Goal: Entertainment & Leisure: Consume media (video, audio)

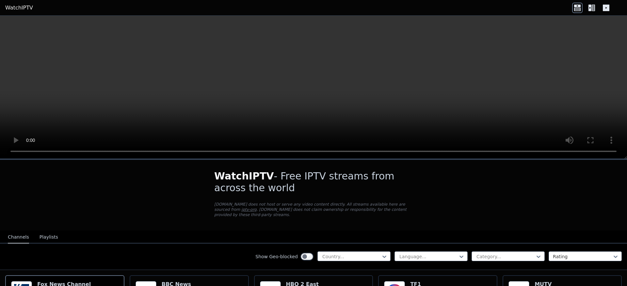
click at [50, 231] on button "Playlists" at bounding box center [49, 237] width 19 height 12
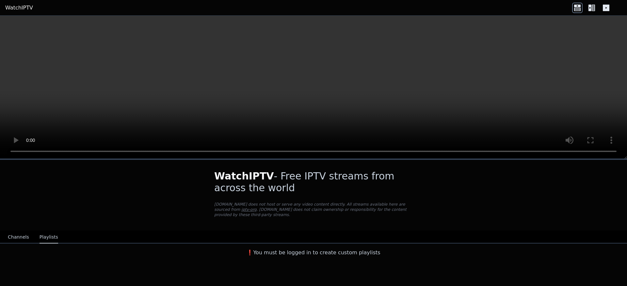
drag, startPoint x: 21, startPoint y: 230, endPoint x: 105, endPoint y: 202, distance: 89.3
click at [21, 231] on button "Channels" at bounding box center [18, 237] width 21 height 12
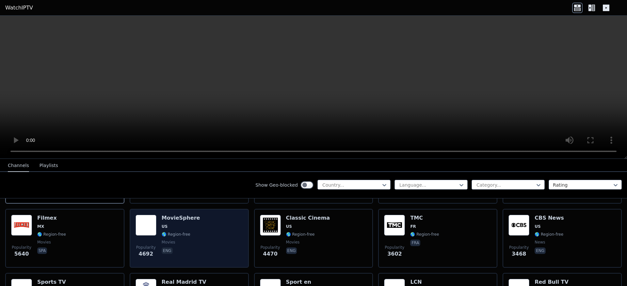
scroll to position [118, 0]
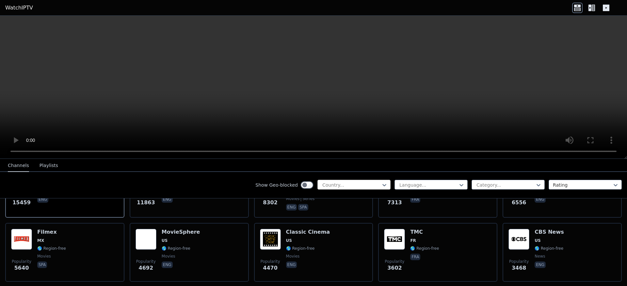
click at [344, 186] on div at bounding box center [351, 185] width 59 height 7
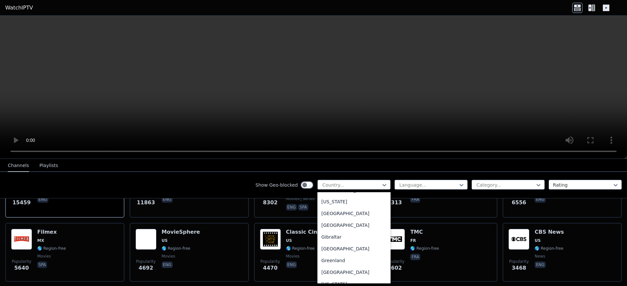
scroll to position [823, 0]
click at [327, 252] on div "[GEOGRAPHIC_DATA]" at bounding box center [354, 247] width 73 height 12
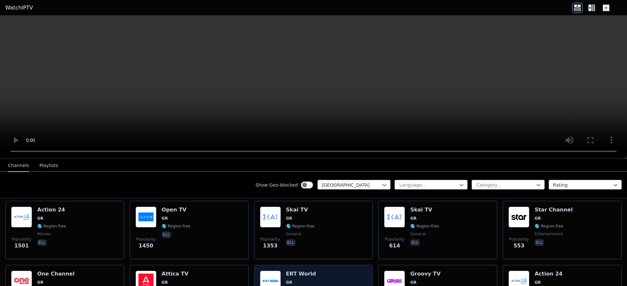
scroll to position [78, 0]
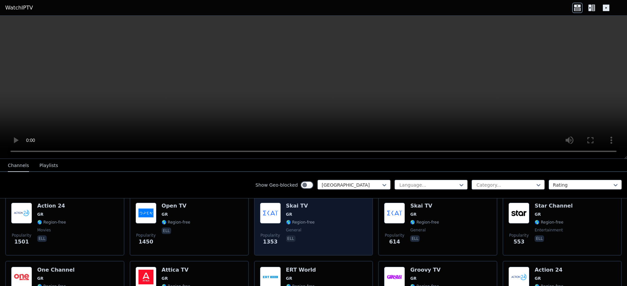
click at [297, 206] on div "Skai TV GR 🌎 Region-free general ell" at bounding box center [300, 226] width 29 height 47
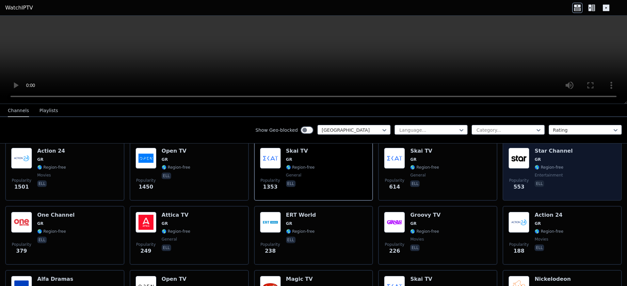
click at [545, 165] on span "🌎 Region-free" at bounding box center [549, 167] width 29 height 5
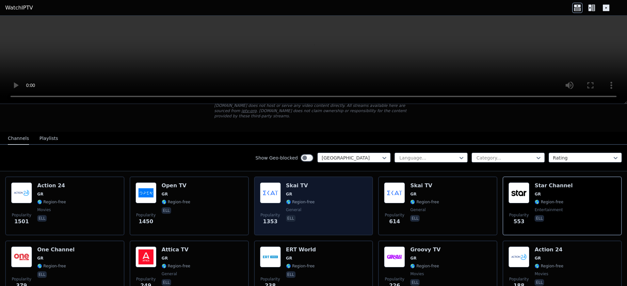
scroll to position [0, 0]
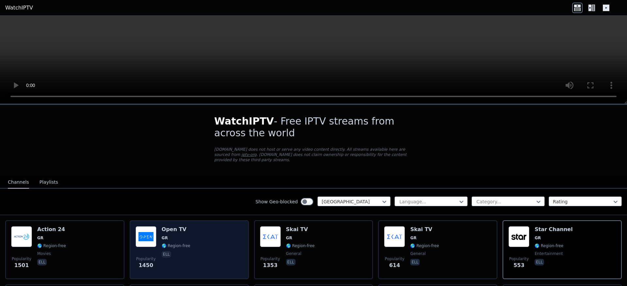
click at [183, 229] on div "Open TV GR 🌎 Region-free ell" at bounding box center [176, 249] width 29 height 47
click at [185, 235] on span "GR" at bounding box center [176, 237] width 29 height 5
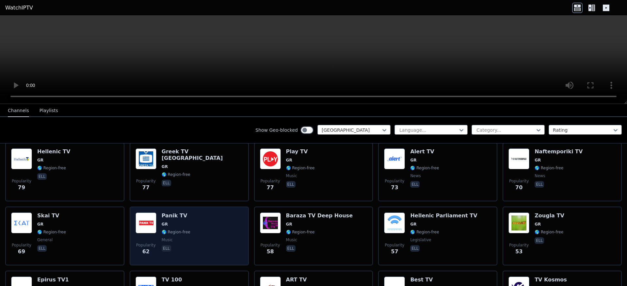
scroll to position [314, 0]
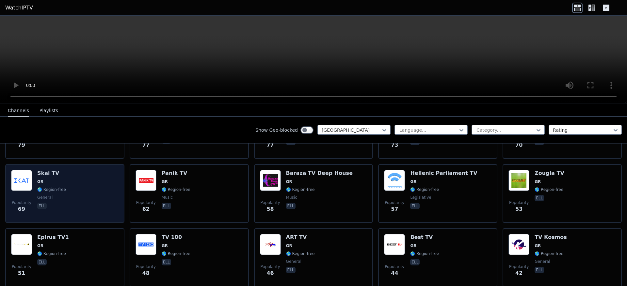
click at [48, 174] on div "Skai TV GR 🌎 Region-free general ell" at bounding box center [51, 193] width 29 height 47
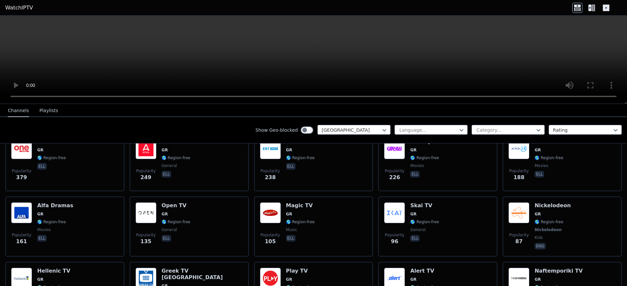
scroll to position [0, 0]
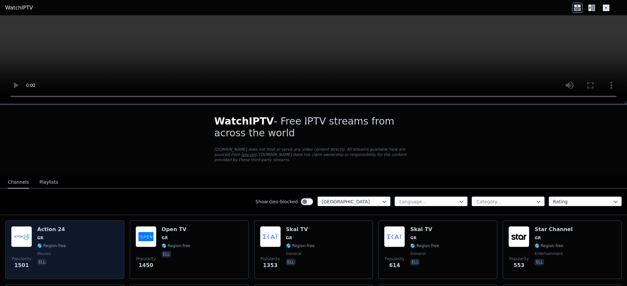
click at [83, 230] on div "Popularity 1501 Action 24 GR 🌎 Region-free movies ell" at bounding box center [65, 249] width 108 height 47
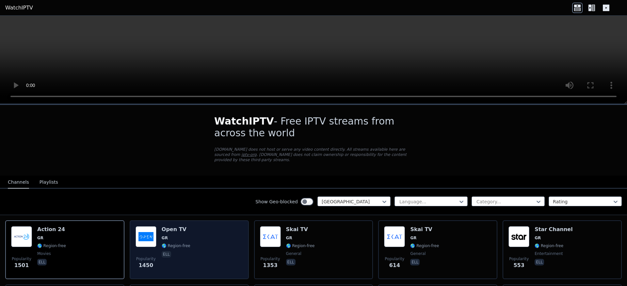
click at [198, 229] on div "Popularity 1450 Open TV GR 🌎 Region-free ell" at bounding box center [190, 249] width 108 height 47
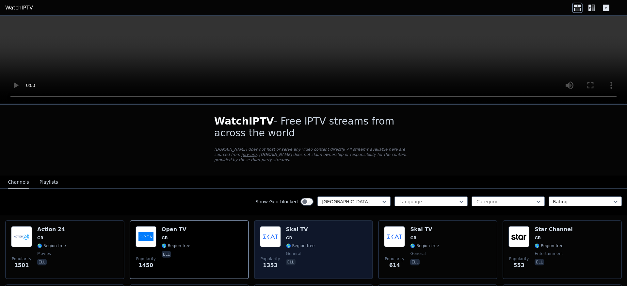
click at [300, 235] on span "GR" at bounding box center [300, 237] width 29 height 5
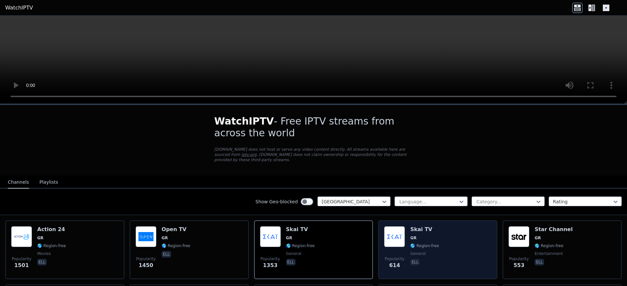
click at [425, 243] on span "🌎 Region-free" at bounding box center [424, 245] width 29 height 5
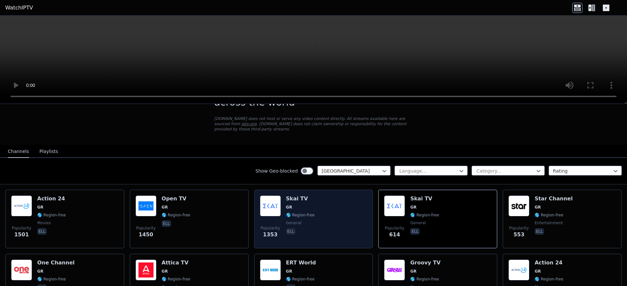
scroll to position [78, 0]
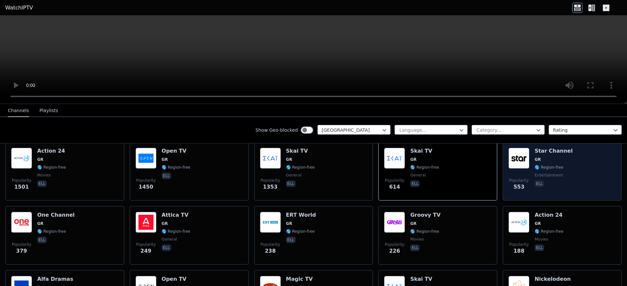
click at [553, 165] on span "🌎 Region-free" at bounding box center [549, 167] width 29 height 5
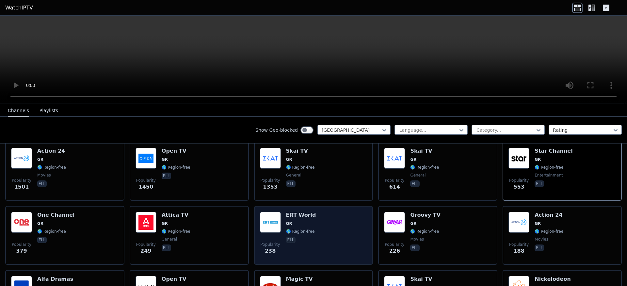
click at [316, 226] on div "Popularity 238 ERT World GR 🌎 Region-free ell" at bounding box center [314, 235] width 108 height 47
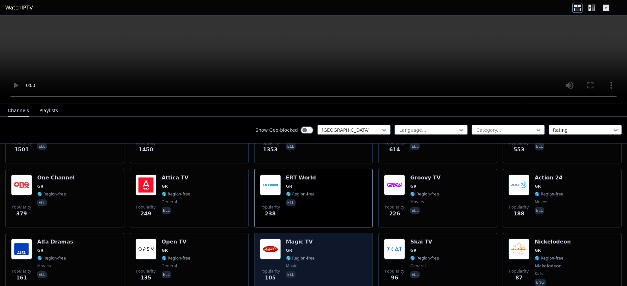
scroll to position [118, 0]
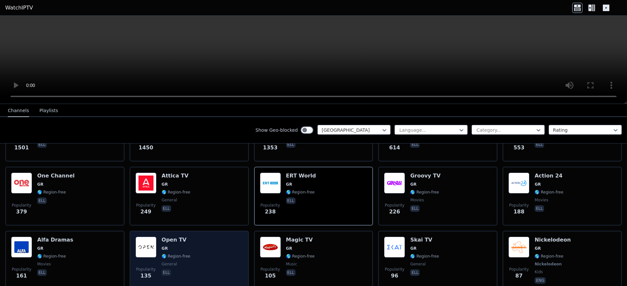
click at [171, 246] on span "GR" at bounding box center [176, 248] width 29 height 5
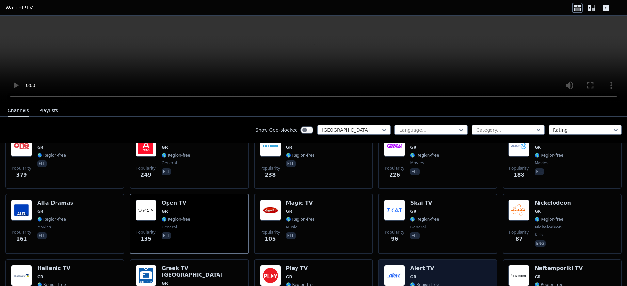
scroll to position [196, 0]
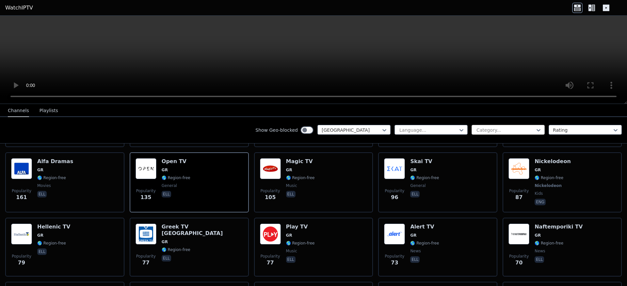
click at [507, 130] on div at bounding box center [505, 130] width 59 height 7
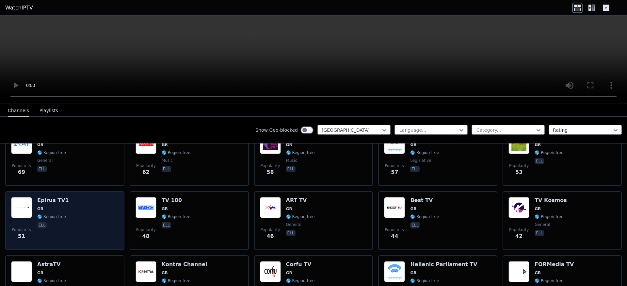
scroll to position [353, 0]
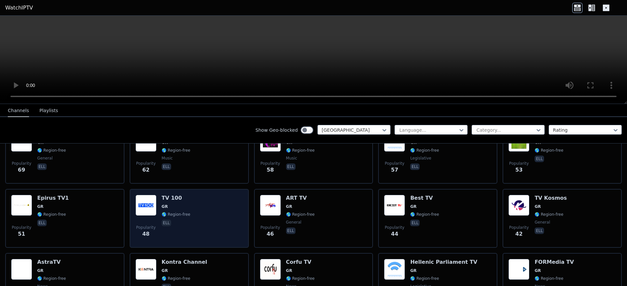
click at [186, 204] on div "TV 100 GR 🌎 Region-free ell" at bounding box center [176, 218] width 29 height 47
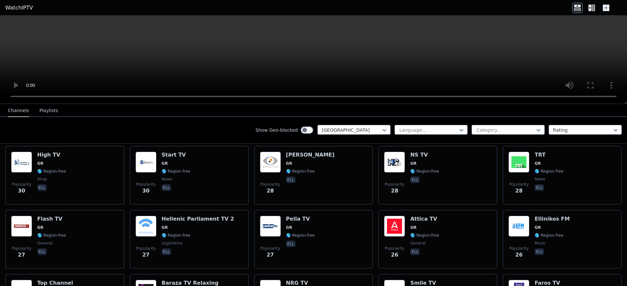
scroll to position [627, 0]
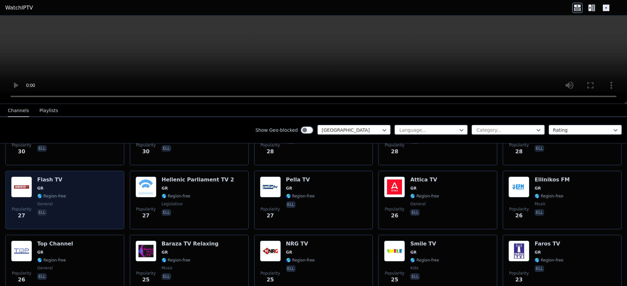
click at [77, 195] on div "Popularity 27 Flash TV GR 🌎 Region-free general ell" at bounding box center [65, 199] width 108 height 47
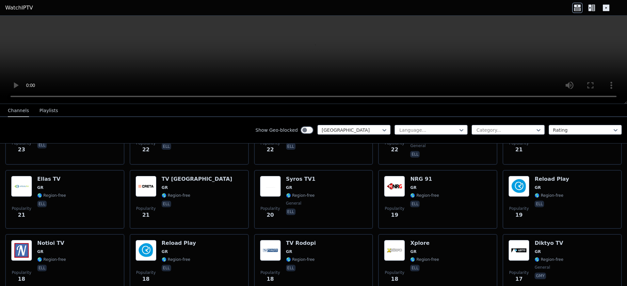
scroll to position [979, 0]
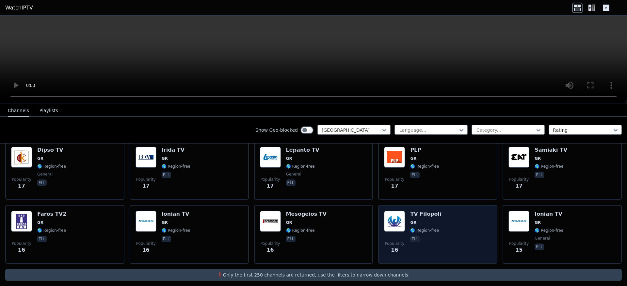
click at [436, 211] on div "Popularity 16 TV Filopoli GR 🌎 Region-free ell" at bounding box center [438, 234] width 108 height 47
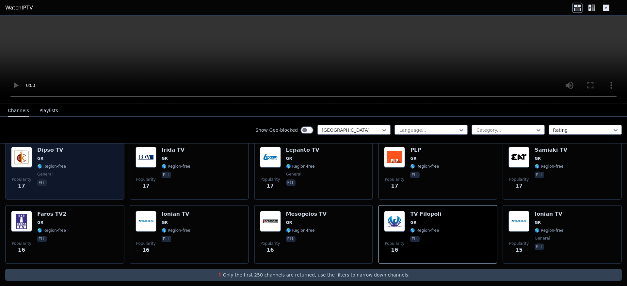
click at [92, 160] on div "Popularity 17 Dipso TV GR 🌎 Region-free general ell" at bounding box center [65, 170] width 108 height 47
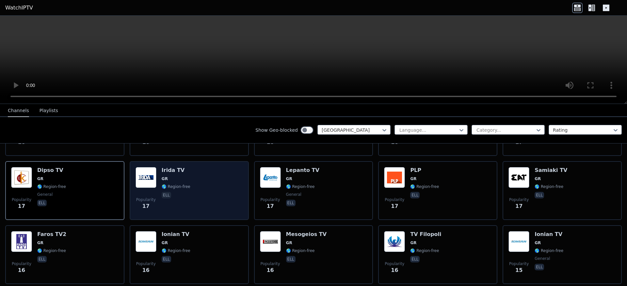
scroll to position [940, 0]
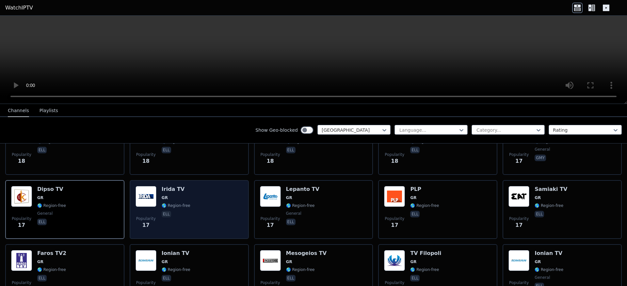
click at [191, 193] on div "Popularity 17 Irida TV GR 🌎 Region-free ell" at bounding box center [190, 209] width 108 height 47
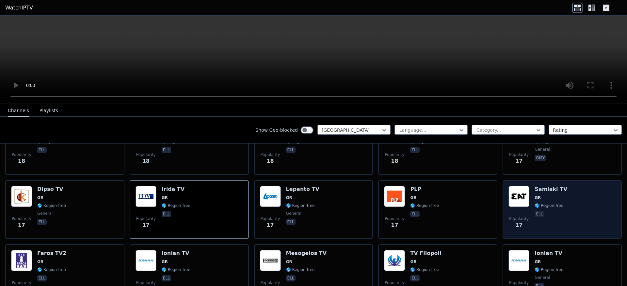
click at [570, 197] on div "Popularity 17 Samiaki TV GR 🌎 Region-free ell" at bounding box center [563, 209] width 108 height 47
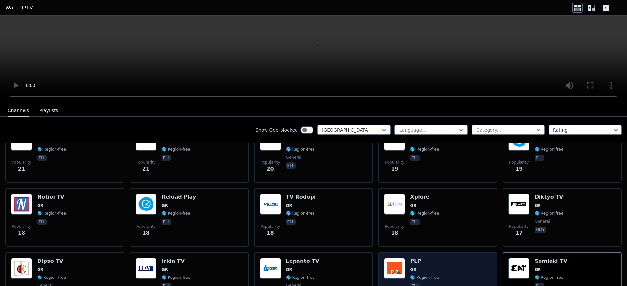
scroll to position [861, 0]
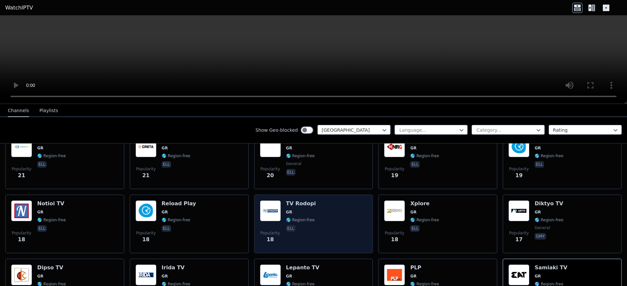
click at [325, 208] on div "Popularity 18 TV Rodopi GR 🌎 Region-free ell" at bounding box center [314, 223] width 108 height 47
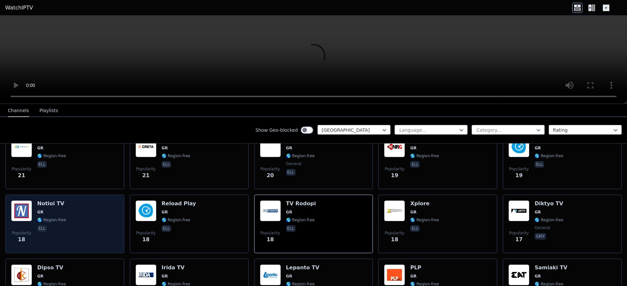
drag, startPoint x: 84, startPoint y: 207, endPoint x: 113, endPoint y: 207, distance: 28.8
click at [85, 207] on div "Popularity 18 Notioi TV GR 🌎 Region-free ell" at bounding box center [65, 223] width 108 height 47
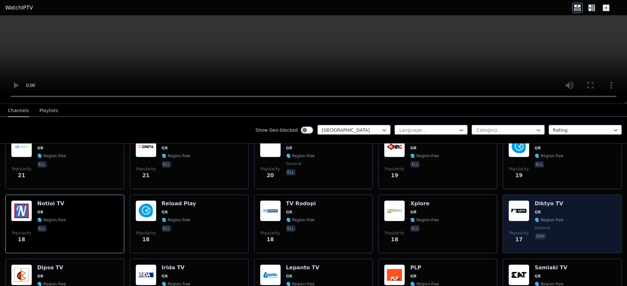
click at [556, 209] on span "GR" at bounding box center [549, 211] width 29 height 5
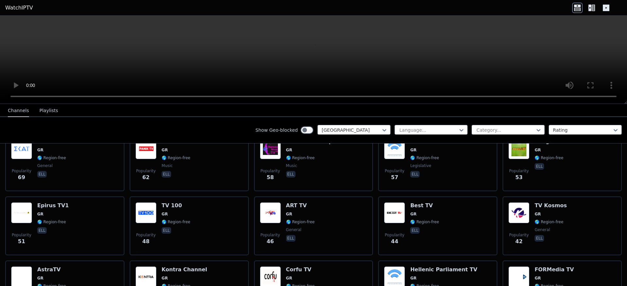
scroll to position [273, 0]
